Goal: Information Seeking & Learning: Find specific fact

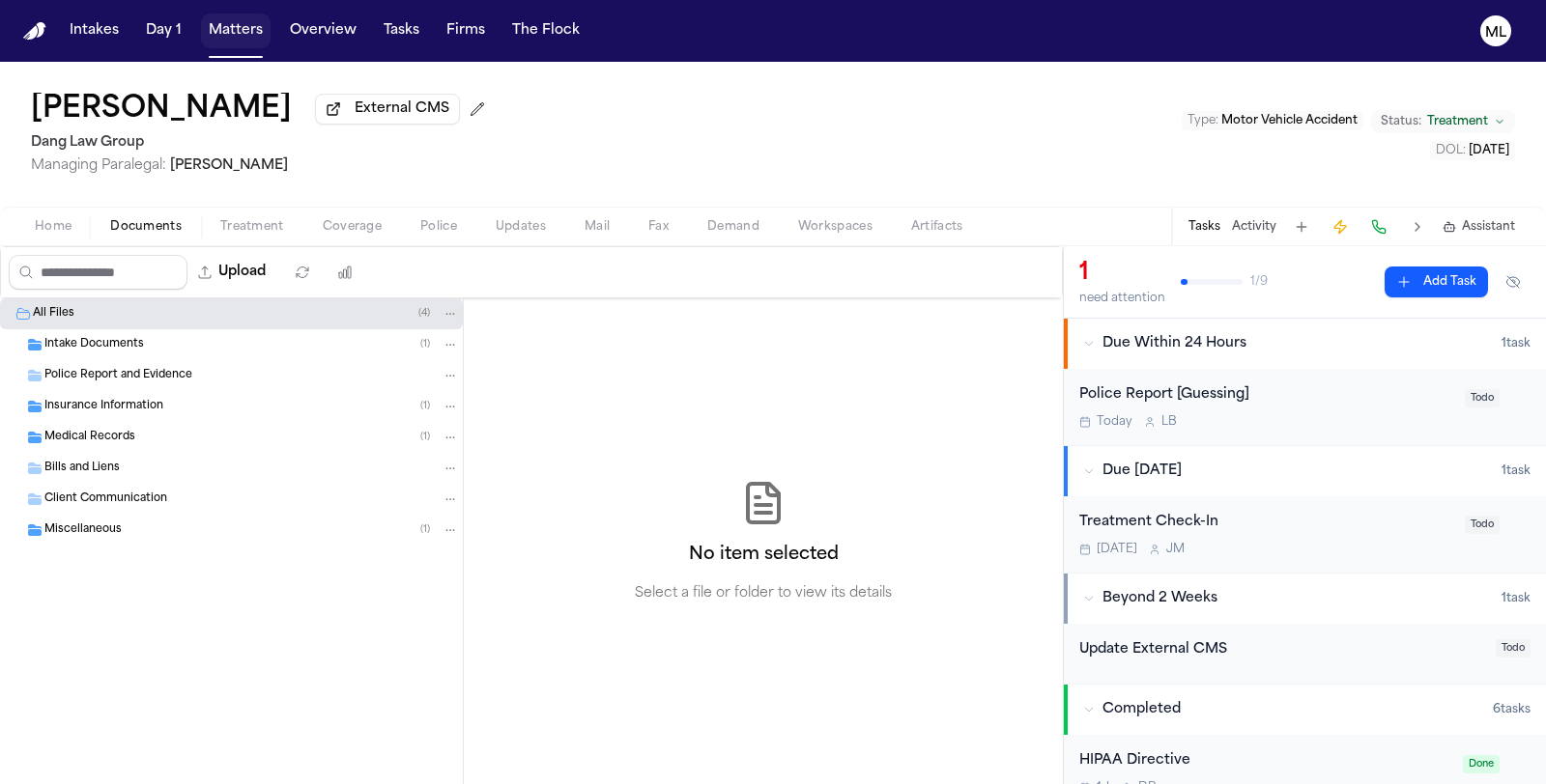
click at [229, 36] on button "Matters" at bounding box center [236, 31] width 70 height 35
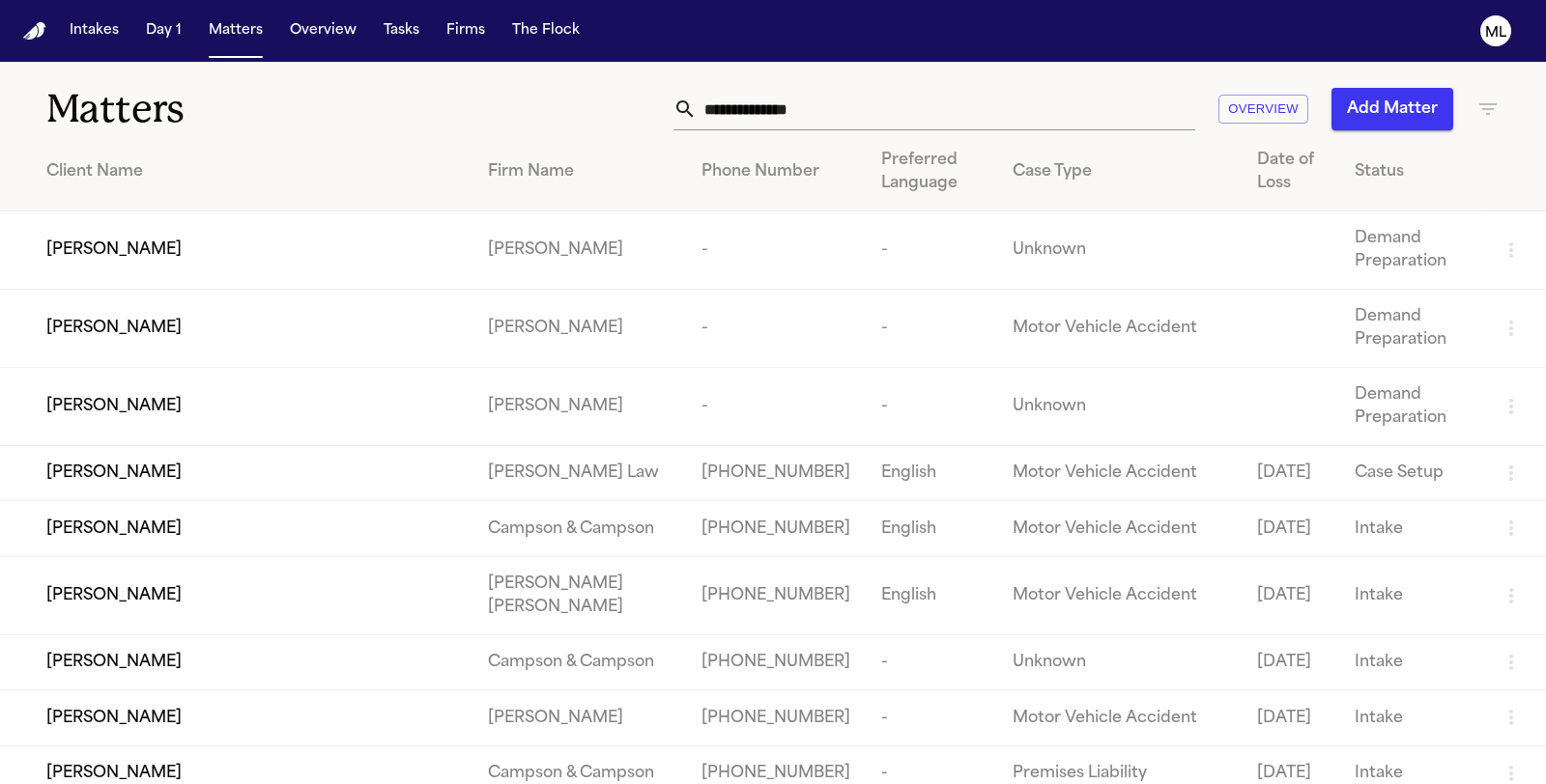
click at [814, 103] on input "text" at bounding box center [946, 109] width 499 height 43
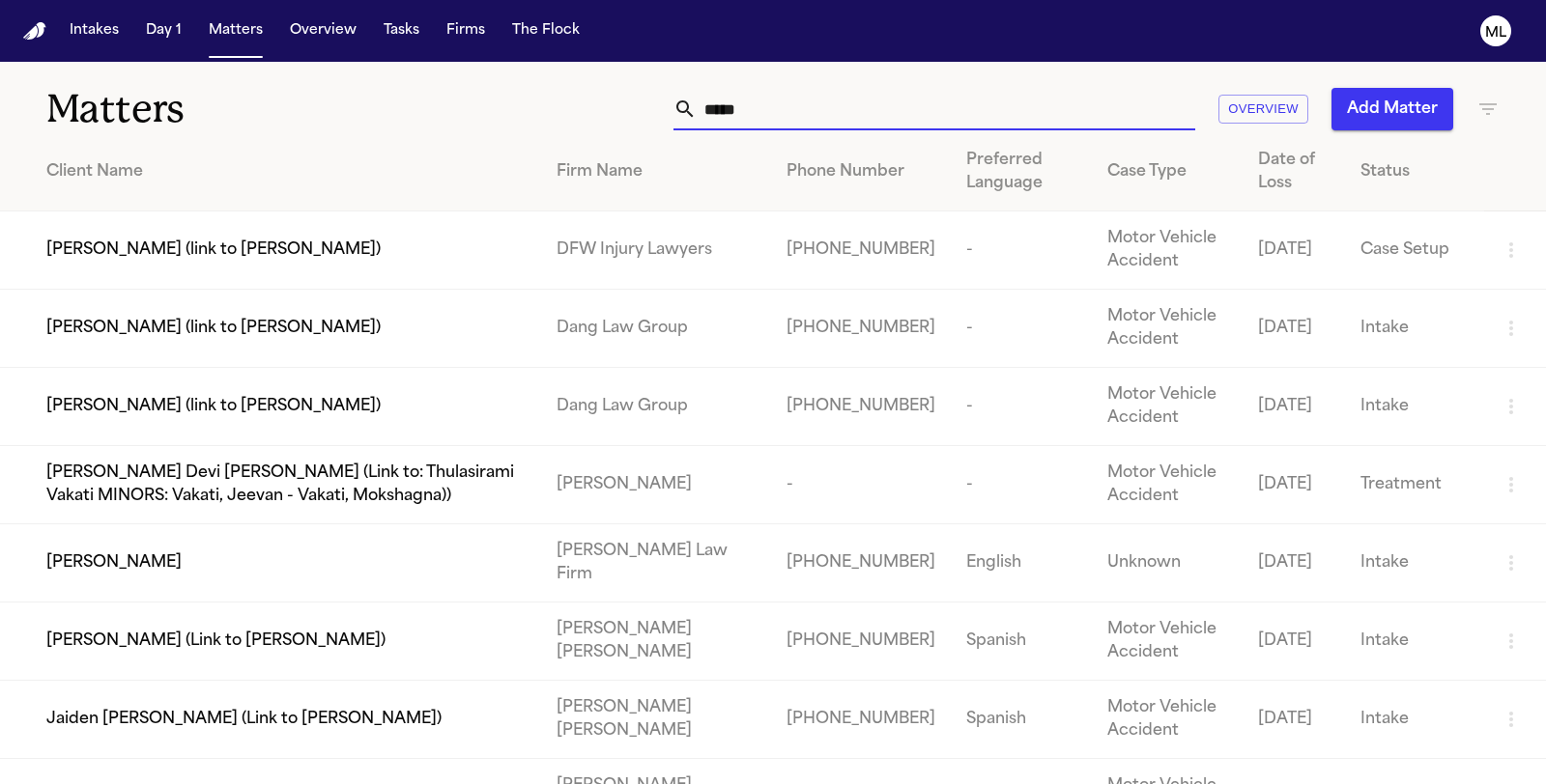
type input "*****"
click at [116, 581] on td "[PERSON_NAME]" at bounding box center [270, 563] width 541 height 78
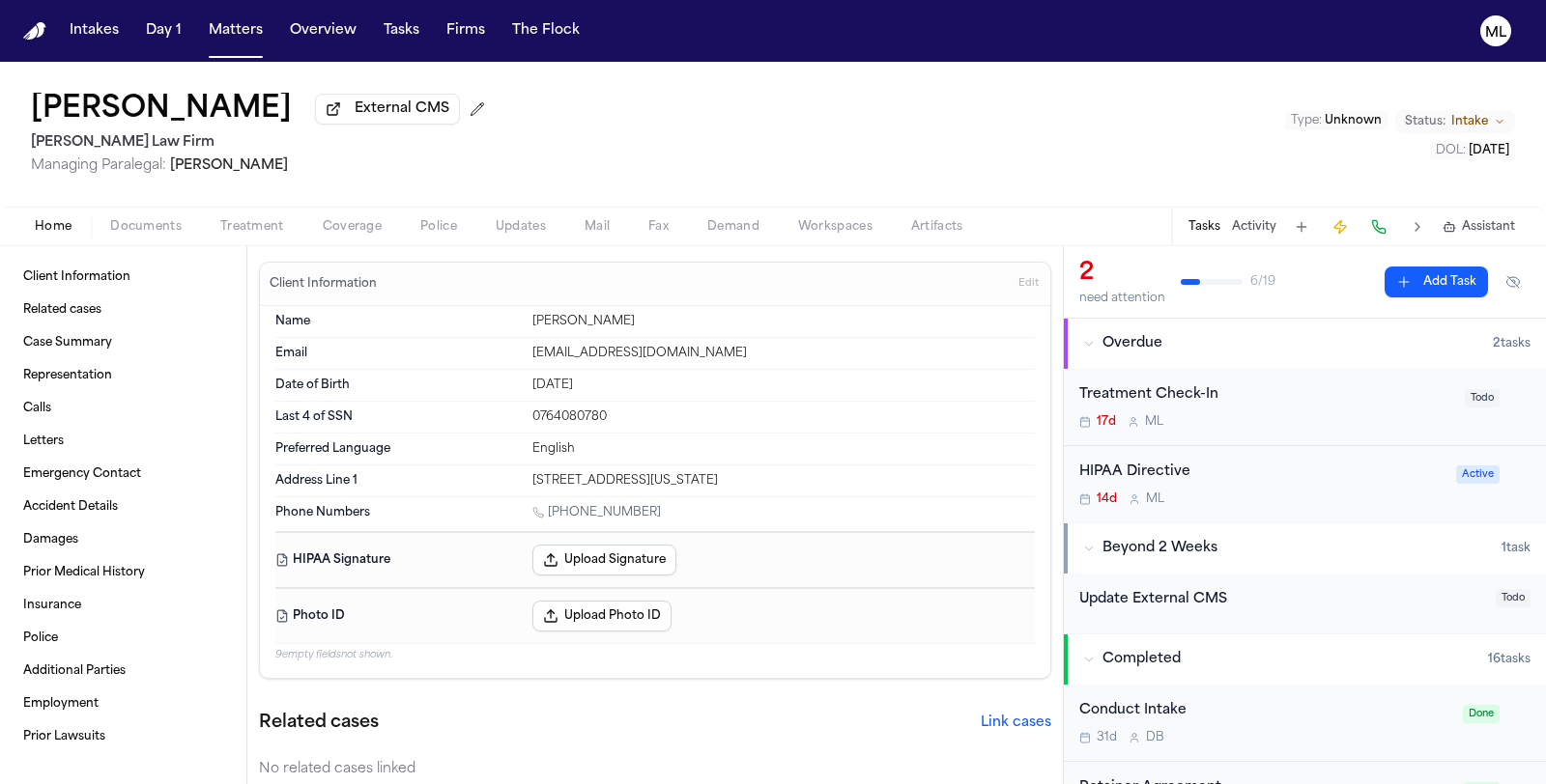
click at [340, 225] on span "Coverage" at bounding box center [351, 227] width 59 height 15
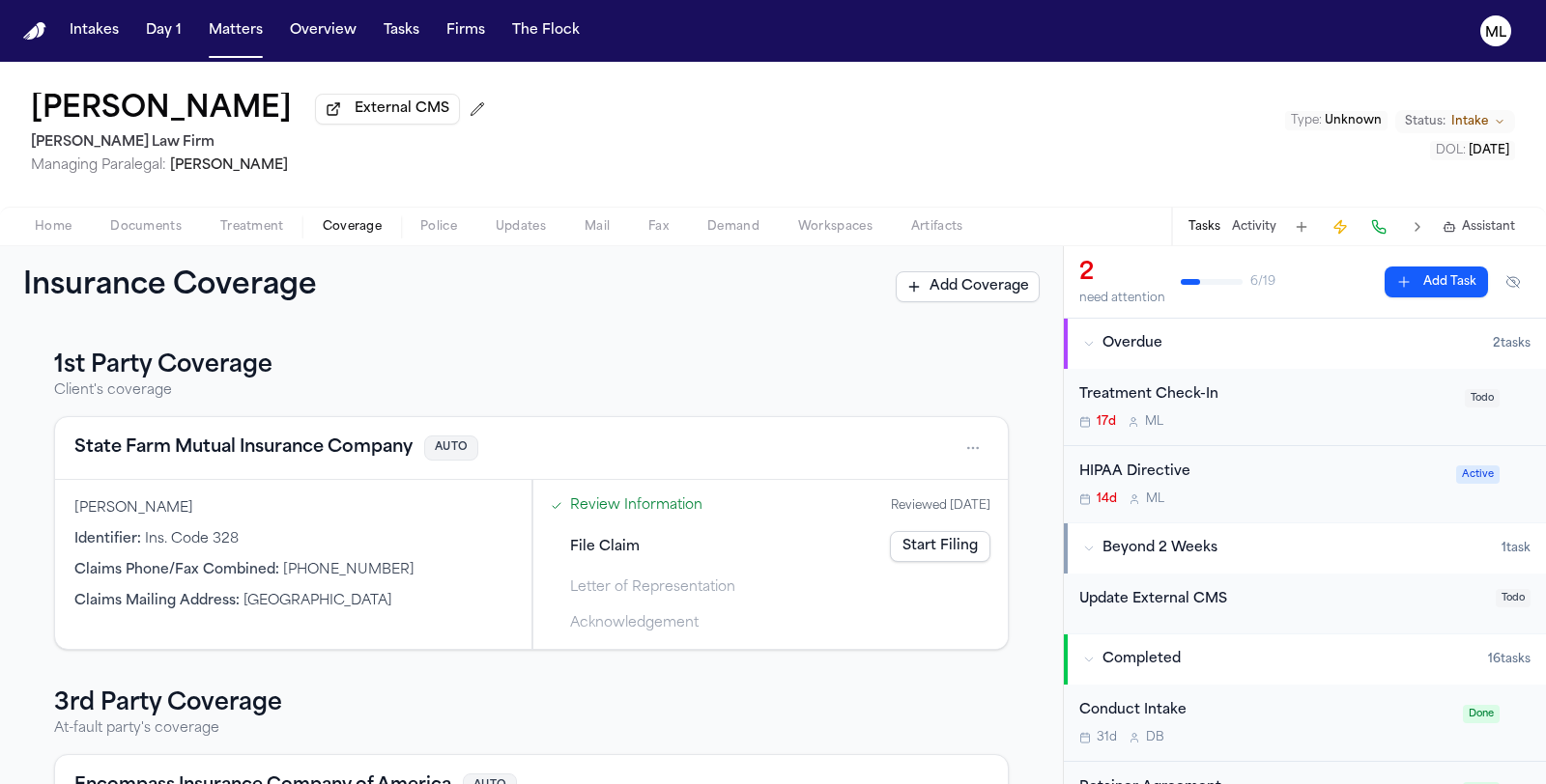
click at [267, 445] on button "State Farm Mutual Insurance Company" at bounding box center [243, 448] width 338 height 27
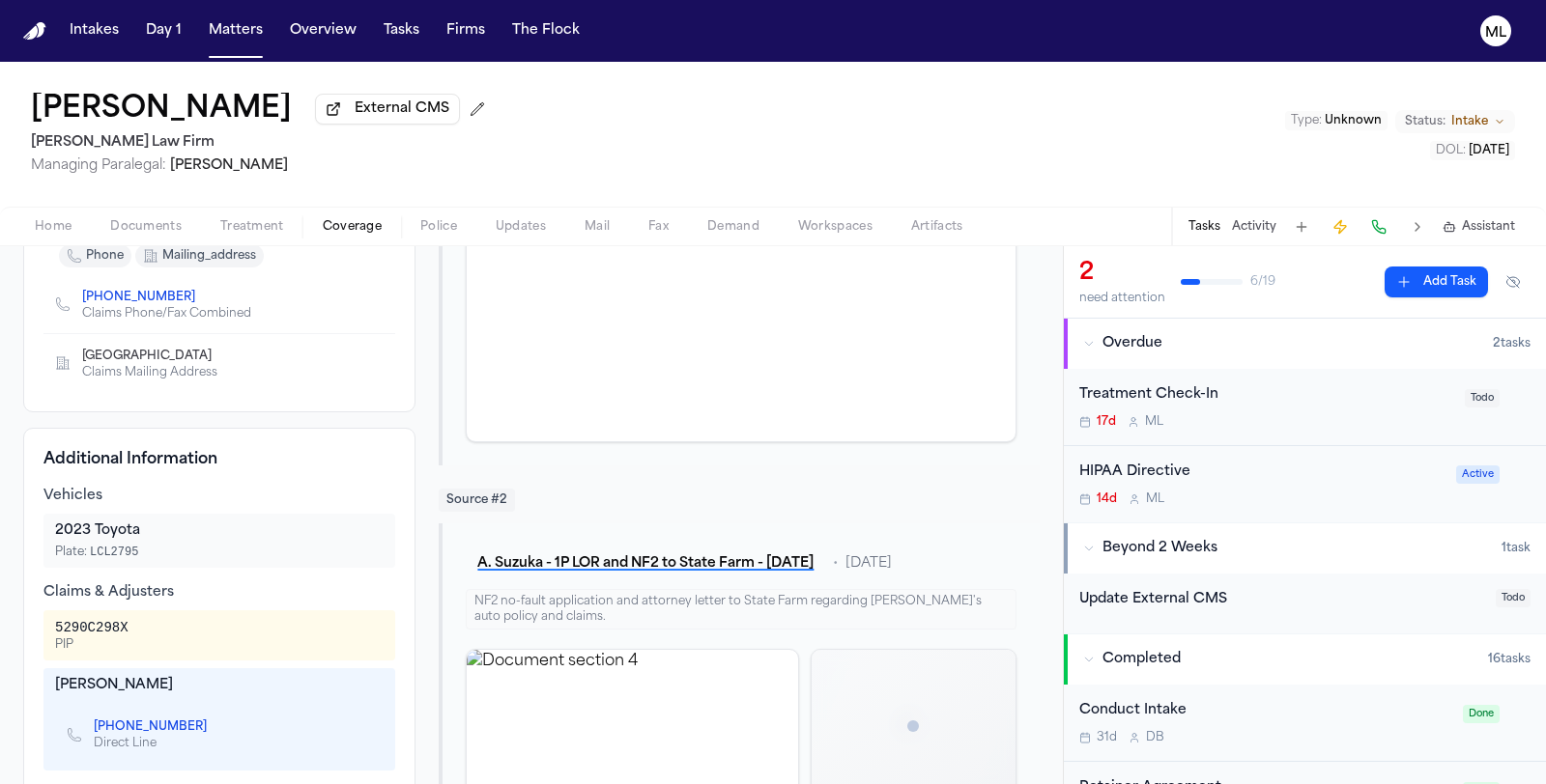
scroll to position [536, 0]
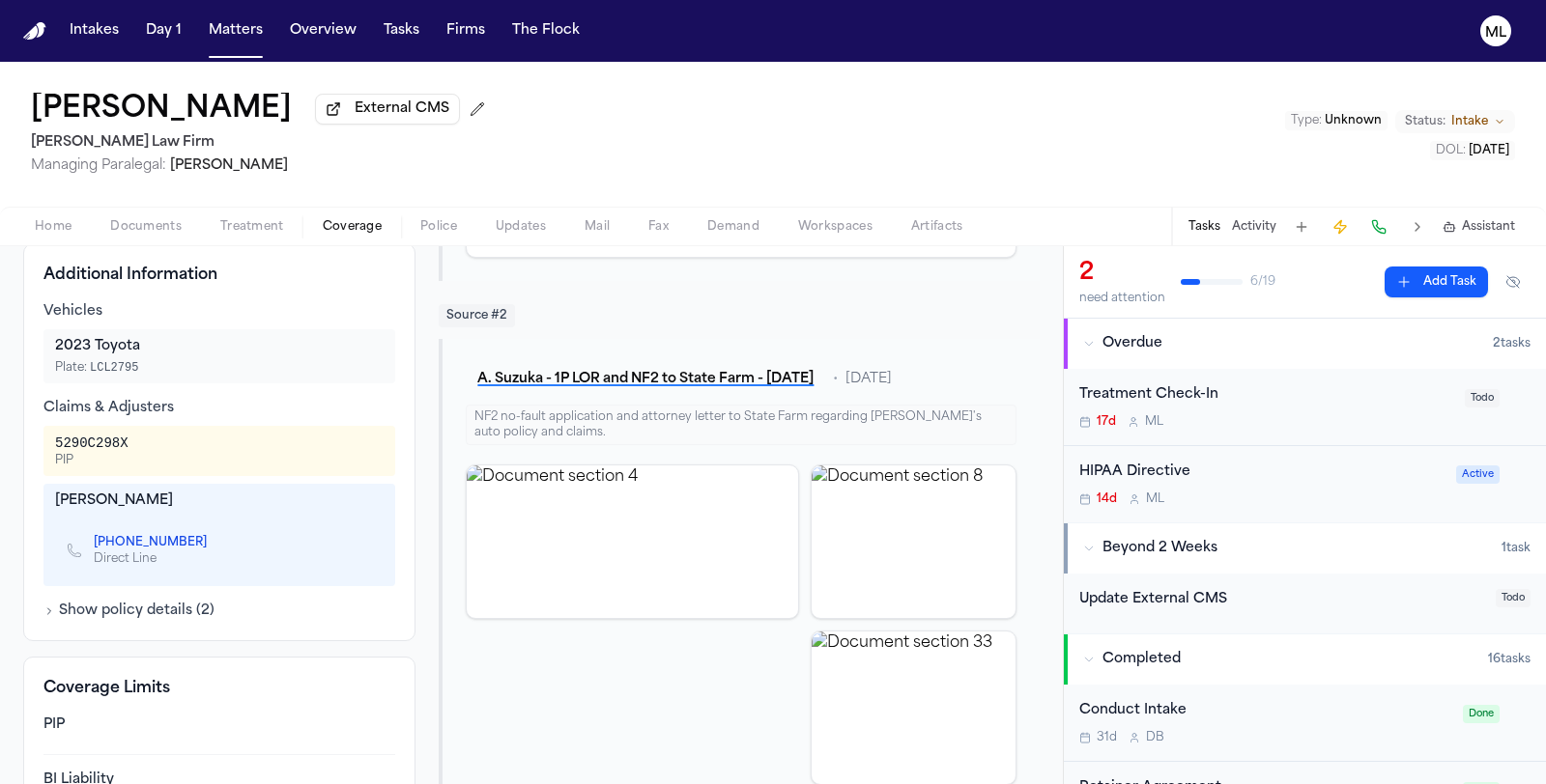
click at [161, 602] on button "Show policy details ( 2 )" at bounding box center [129, 612] width 171 height 19
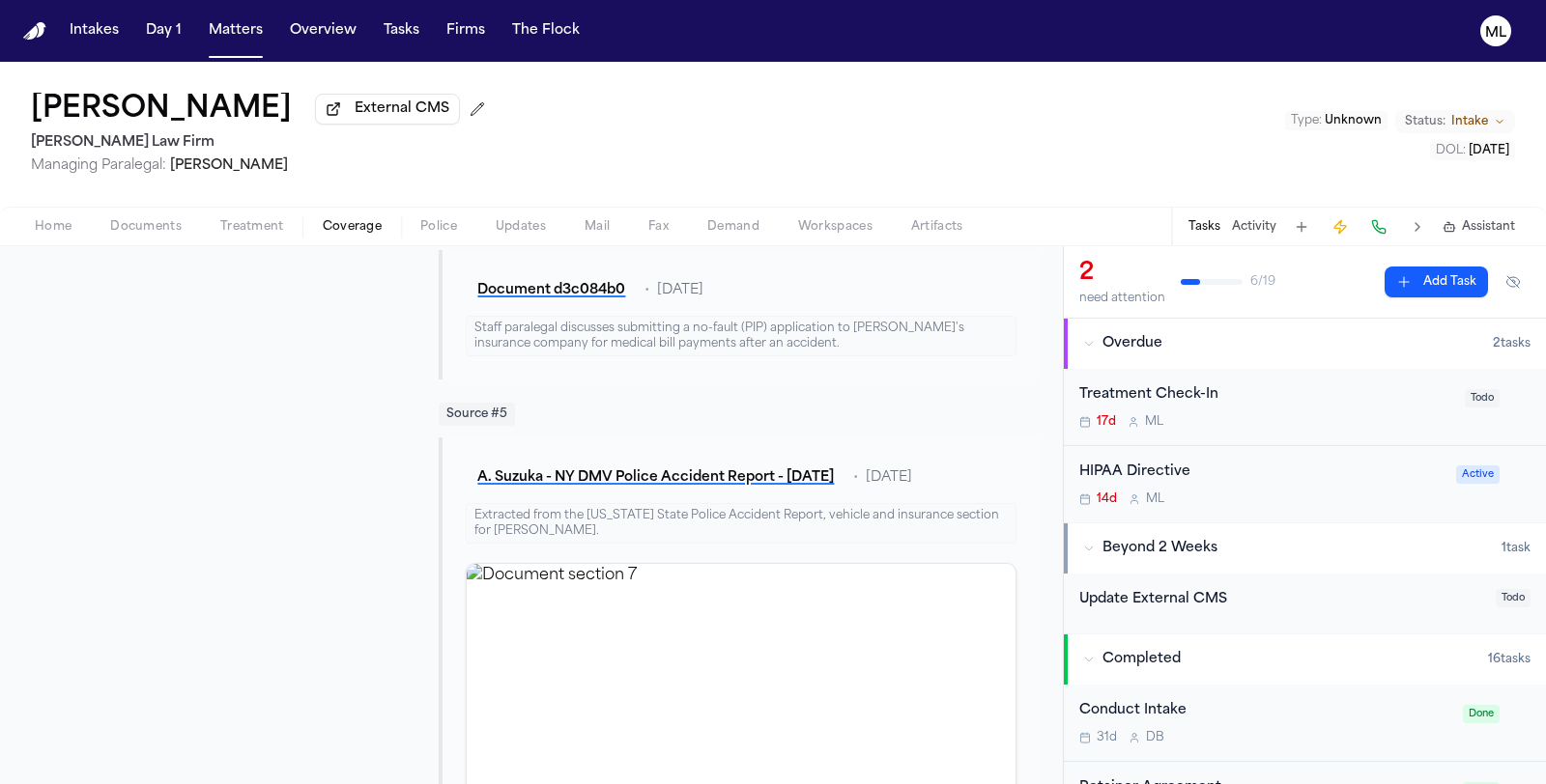
scroll to position [910, 0]
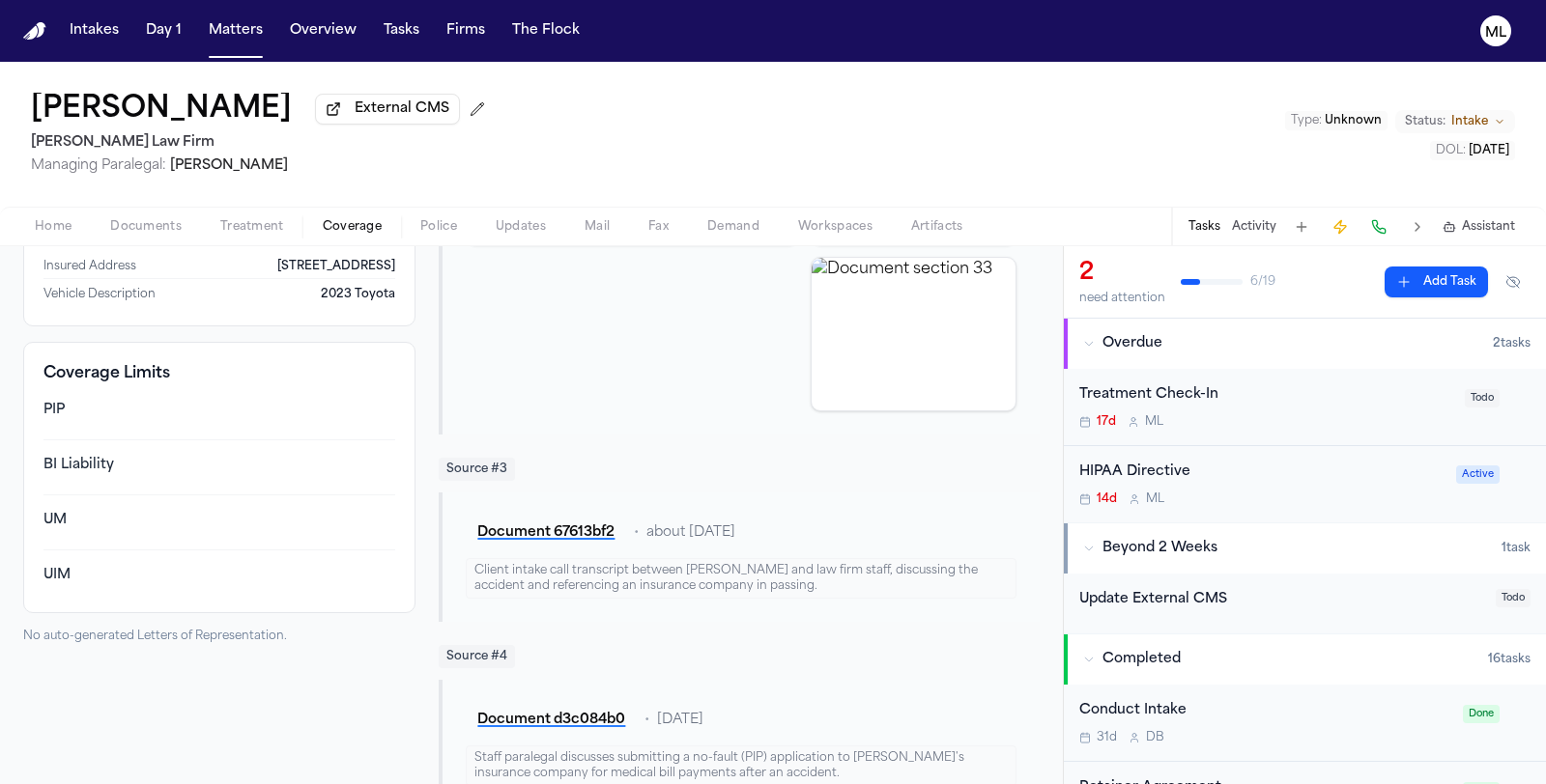
click at [46, 223] on span "Home" at bounding box center [53, 227] width 37 height 15
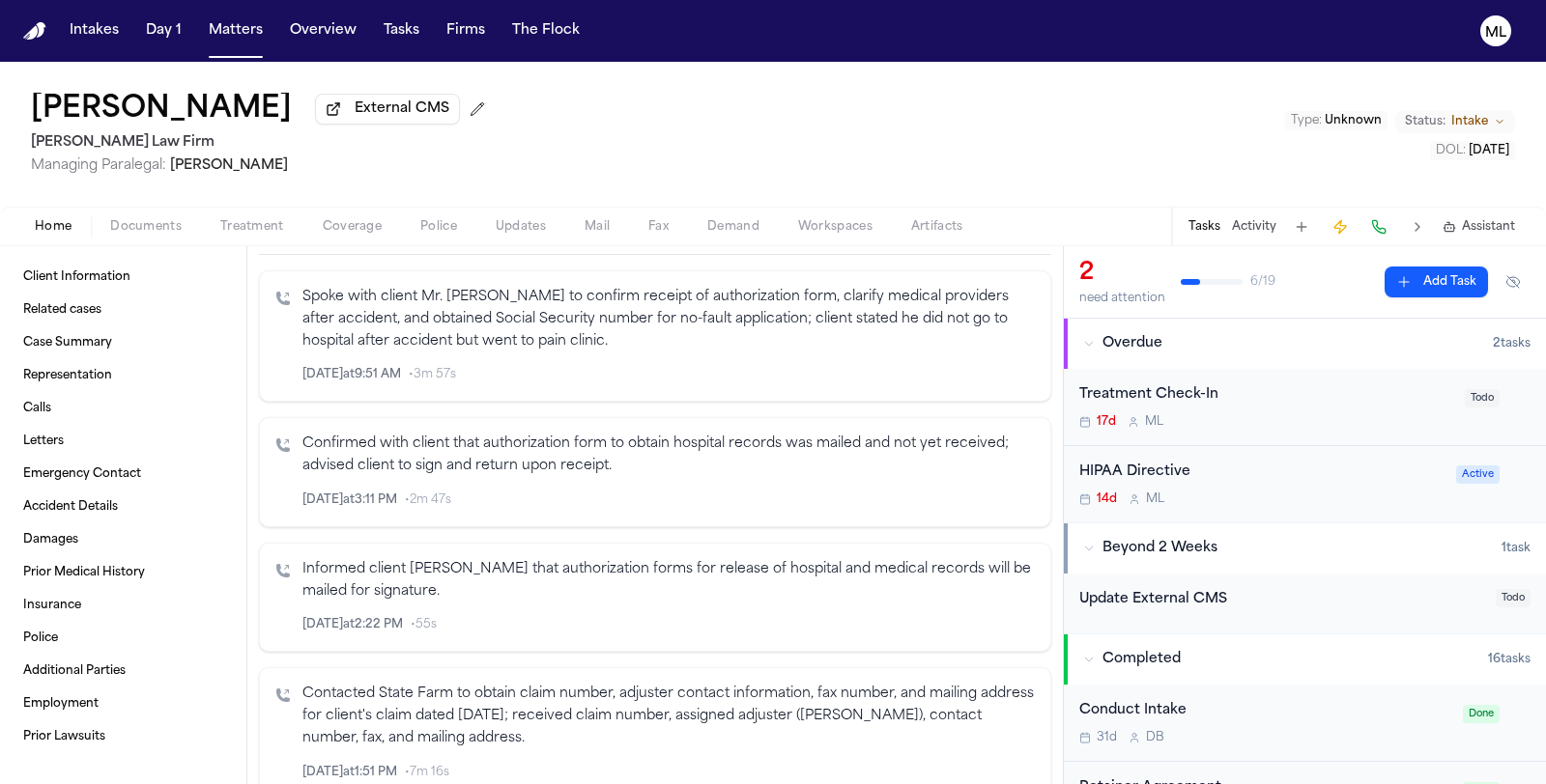
scroll to position [858, 0]
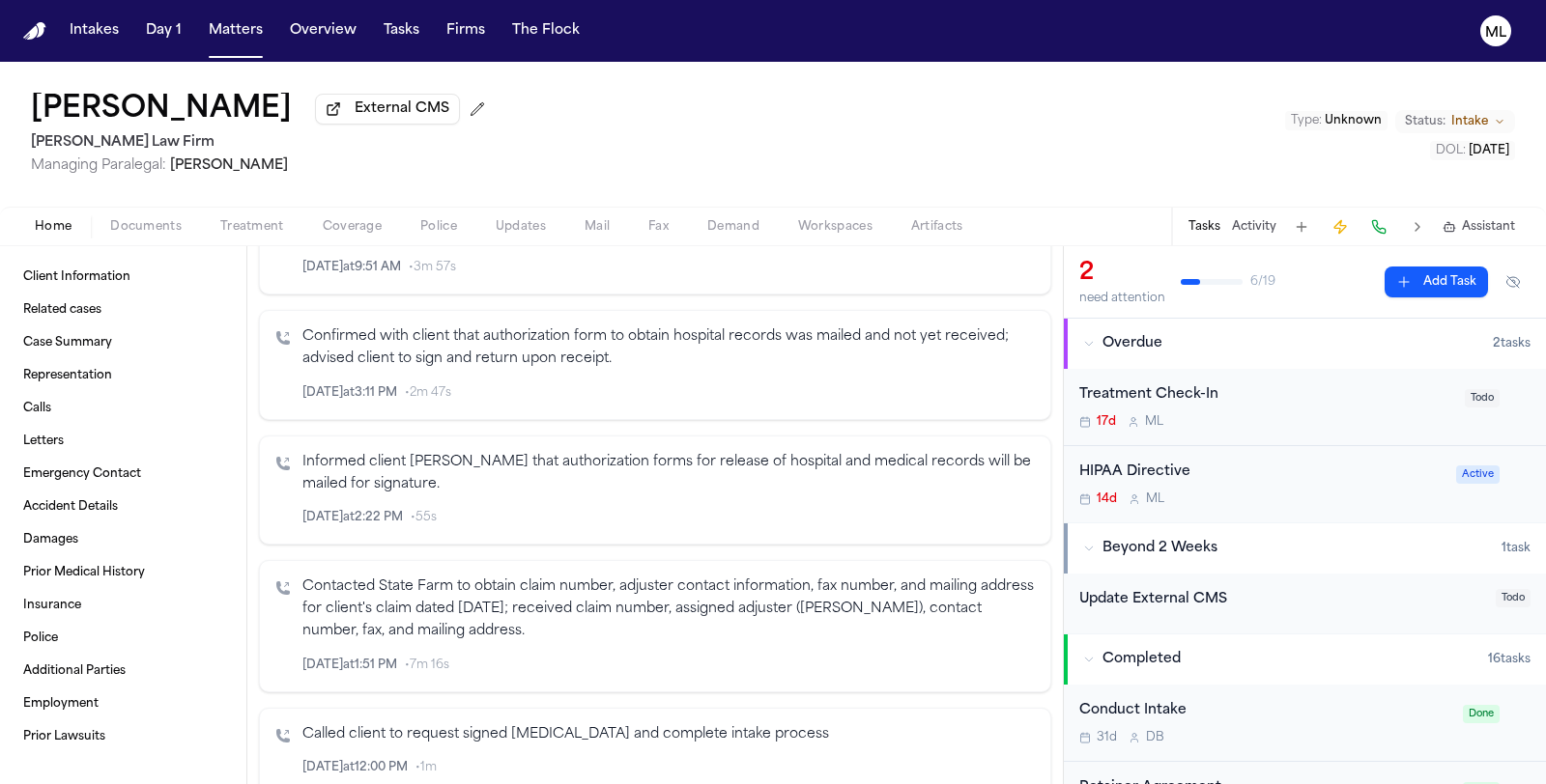
click at [530, 617] on p "Contacted State Farm to obtain claim number, adjuster contact information, fax …" at bounding box center [668, 610] width 732 height 66
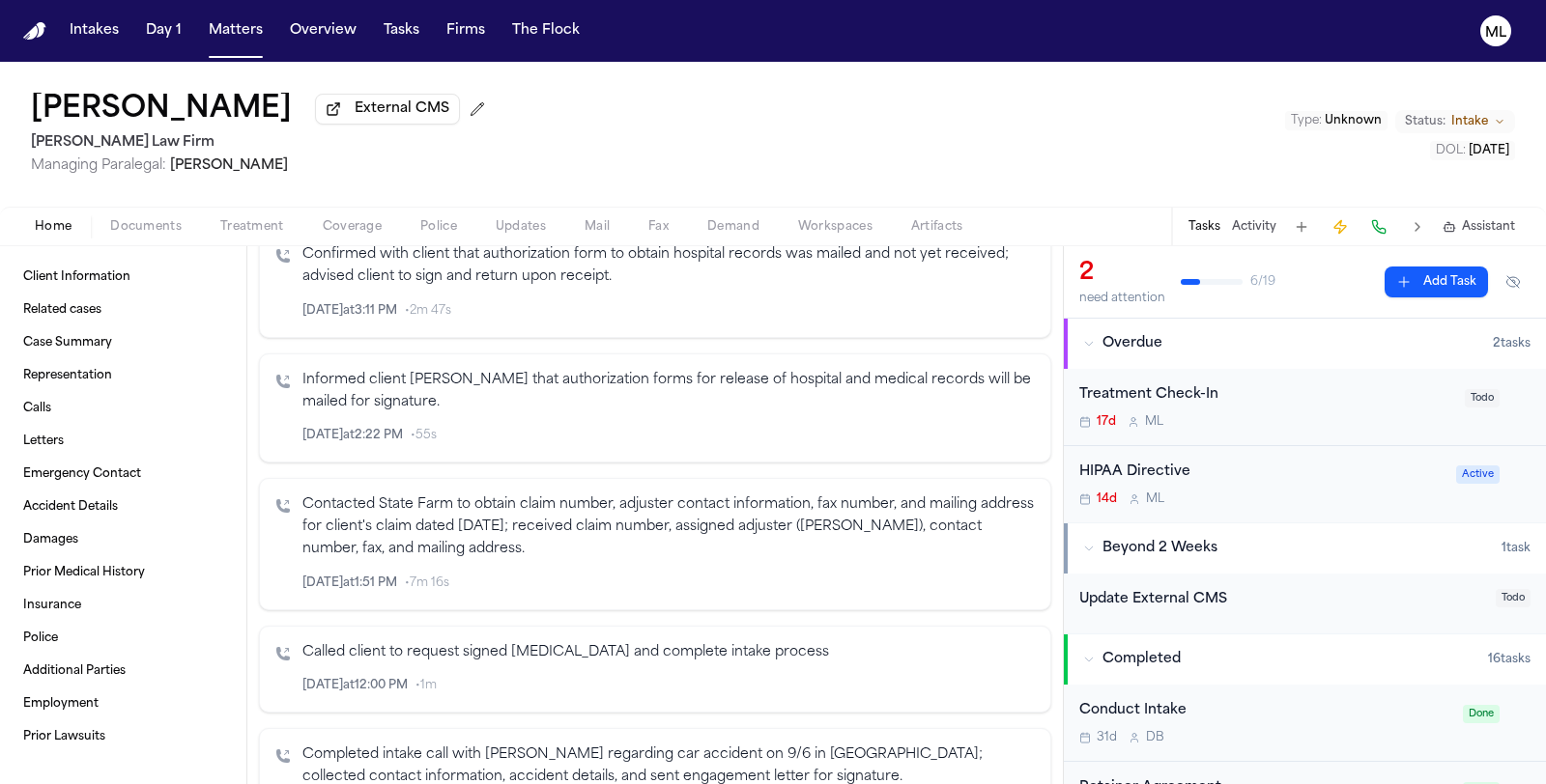
scroll to position [966, 0]
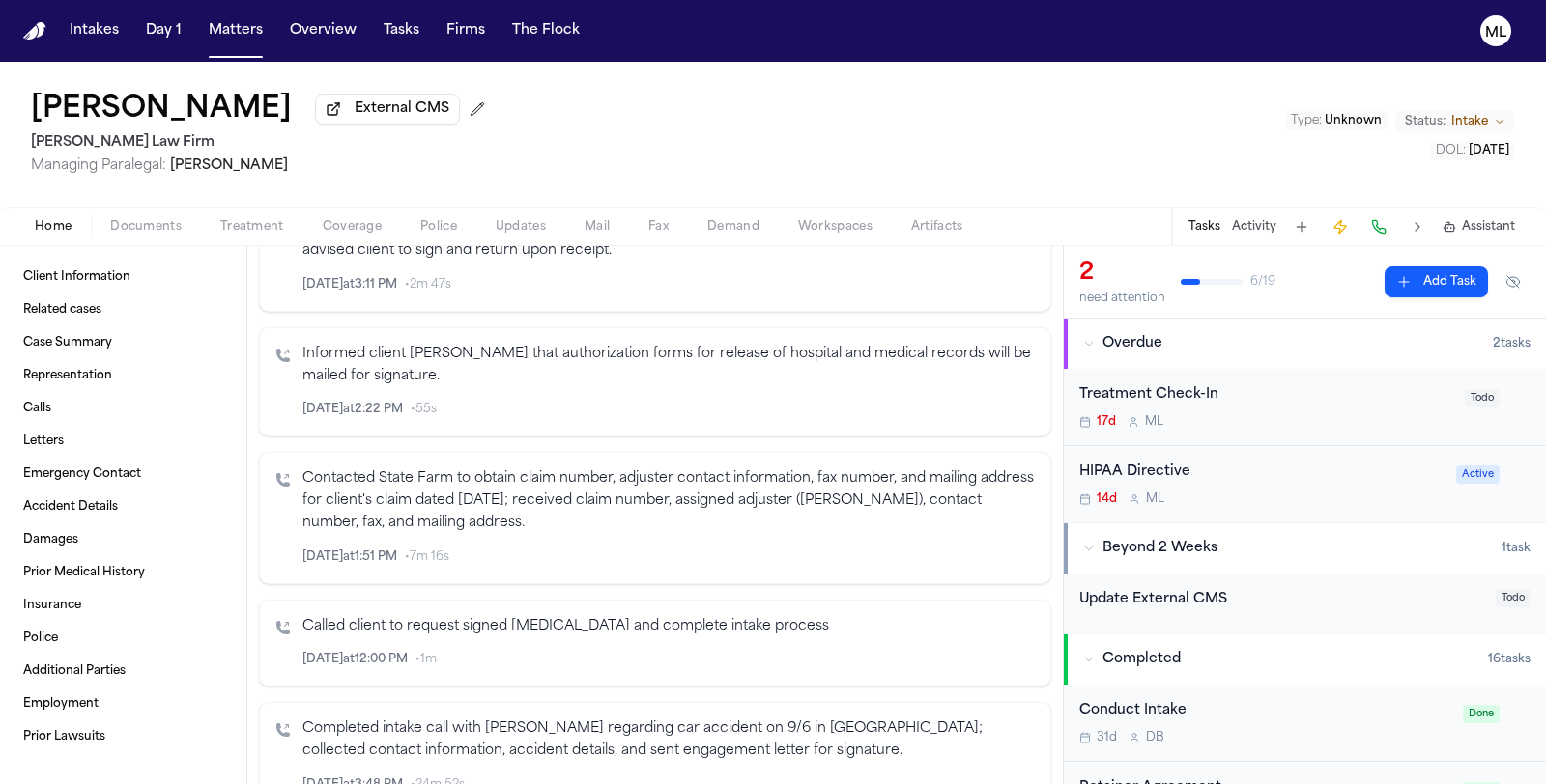
click at [971, 551] on icon "button" at bounding box center [978, 558] width 14 height 14
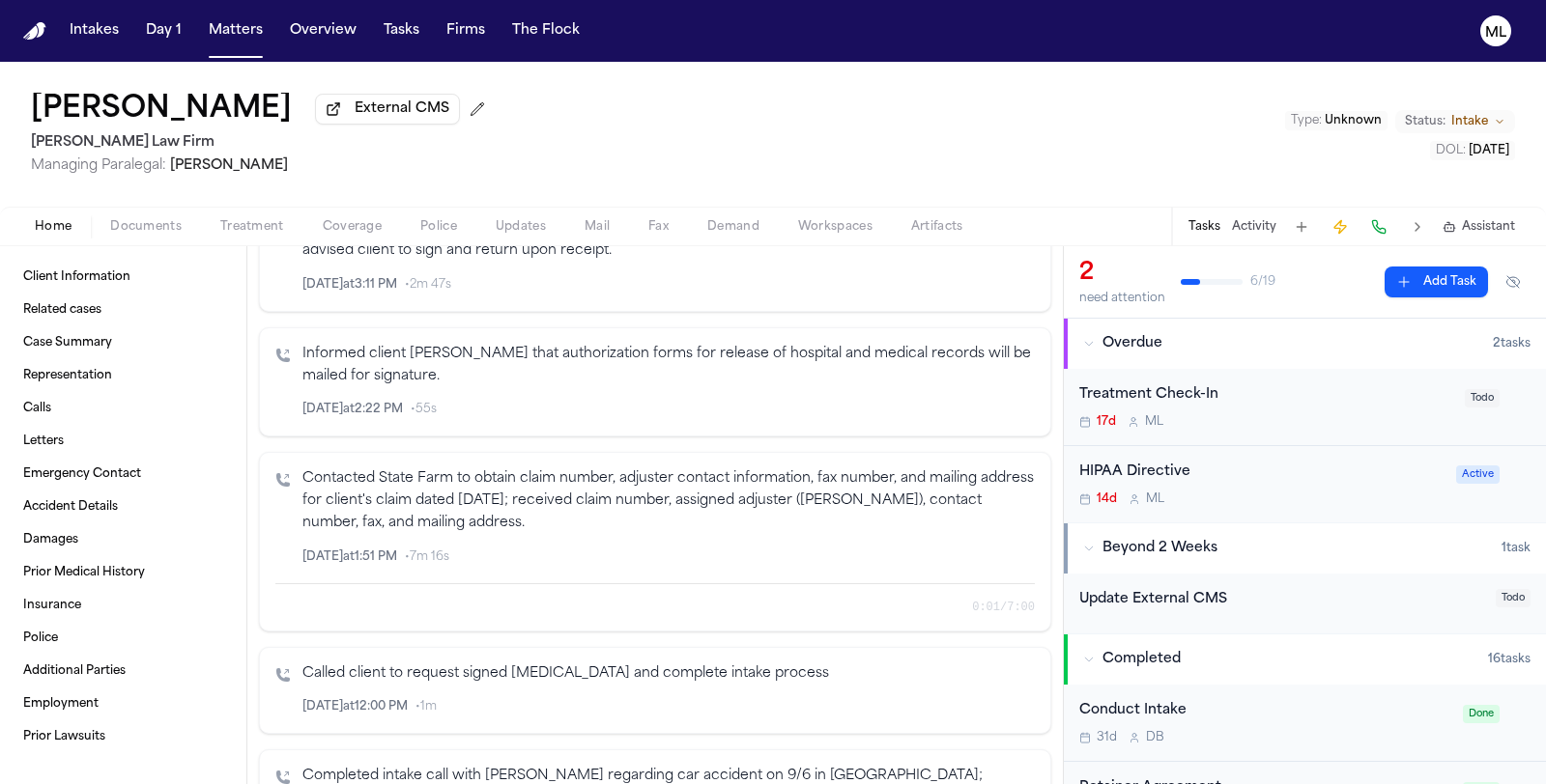
click at [996, 551] on icon "button" at bounding box center [1001, 557] width 10 height 12
click at [971, 551] on icon "button" at bounding box center [978, 558] width 14 height 14
